Goal: Navigation & Orientation: Find specific page/section

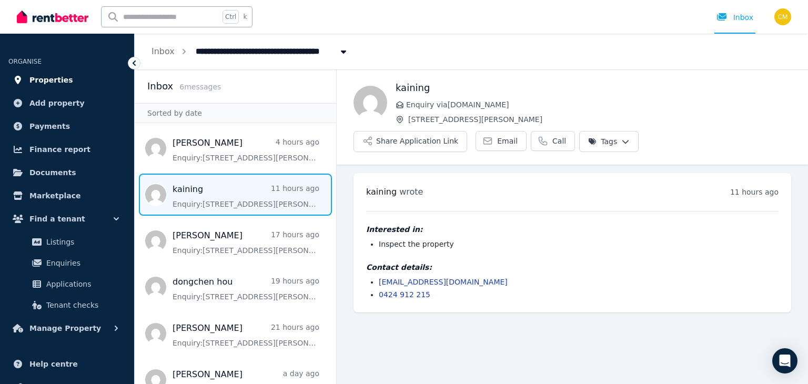
click at [78, 73] on link "Properties" at bounding box center [66, 79] width 117 height 21
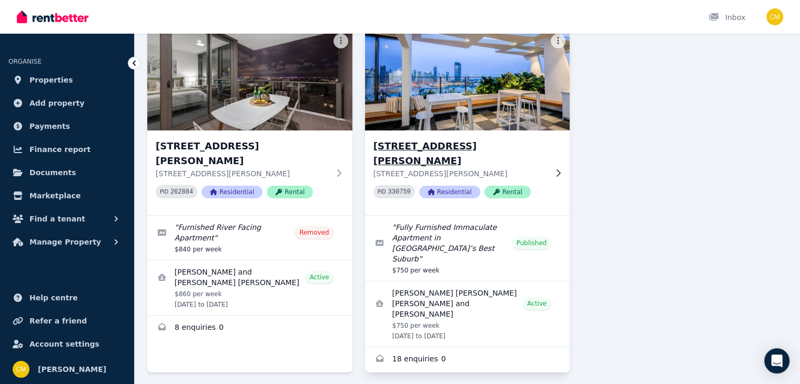
scroll to position [85, 0]
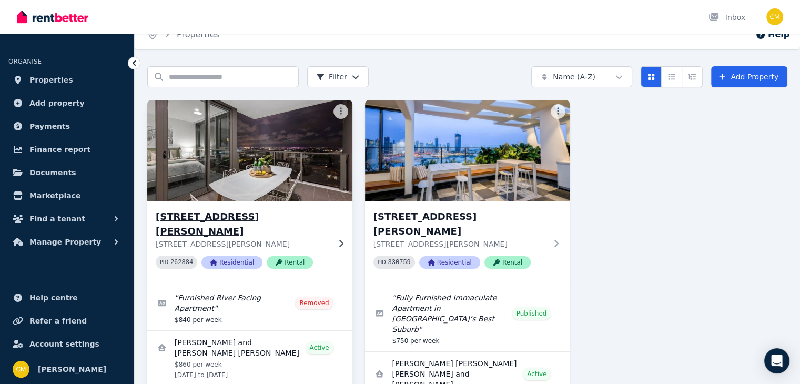
scroll to position [85, 0]
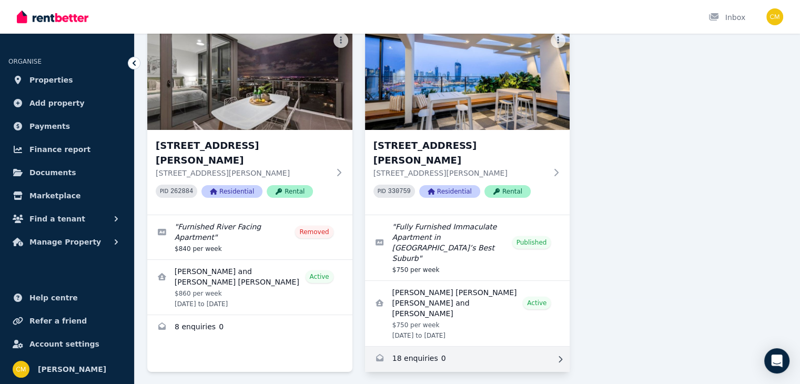
click at [446, 347] on link "Enquiries for 1303/49 Cordelia Street, South Brisbane" at bounding box center [467, 359] width 205 height 25
